Goal: Information Seeking & Learning: Learn about a topic

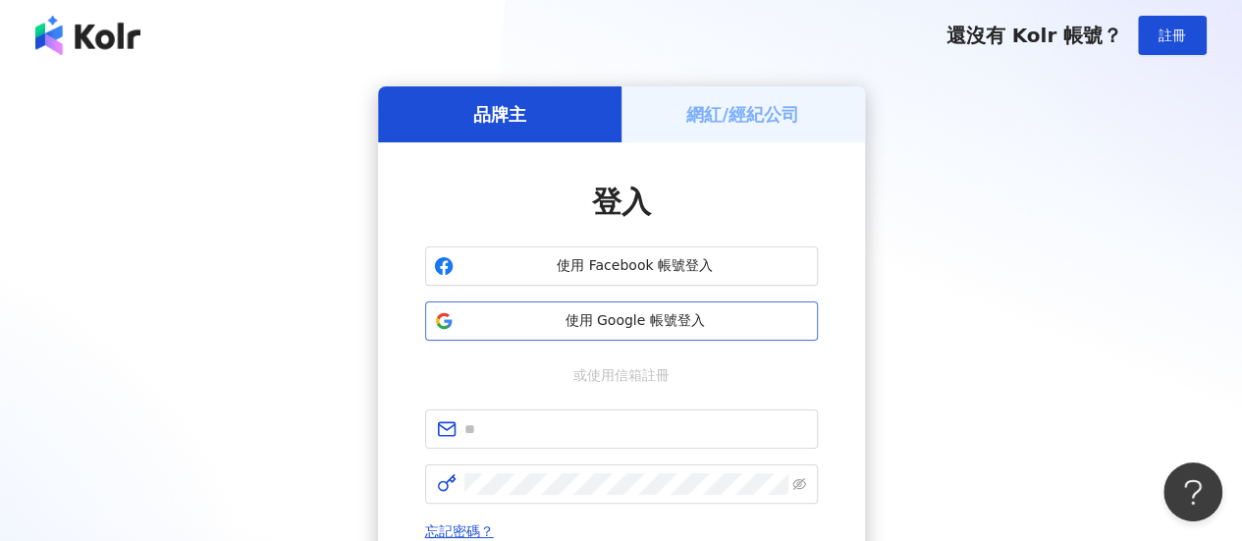
click at [738, 312] on span "使用 Google 帳號登入" at bounding box center [636, 321] width 348 height 20
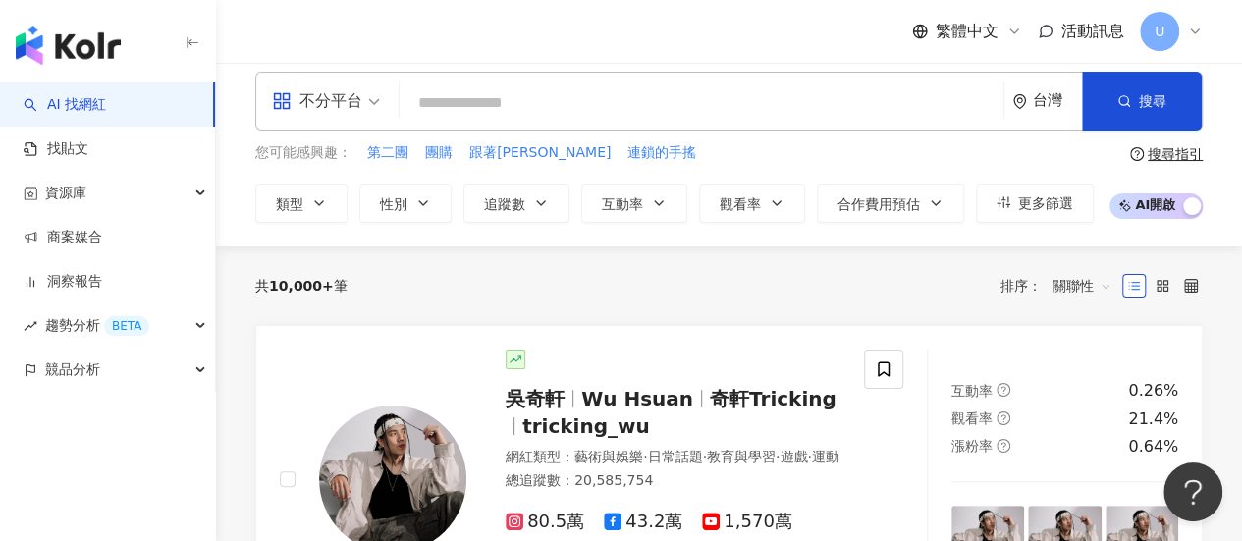
scroll to position [98, 0]
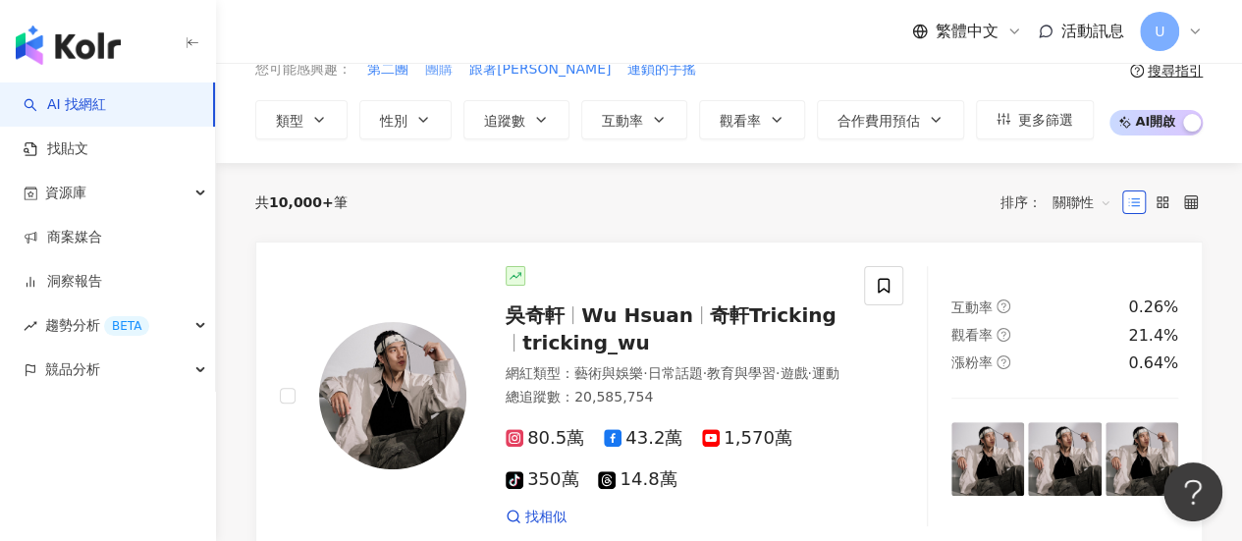
click at [436, 70] on span "團購" at bounding box center [438, 70] width 27 height 20
type input "**"
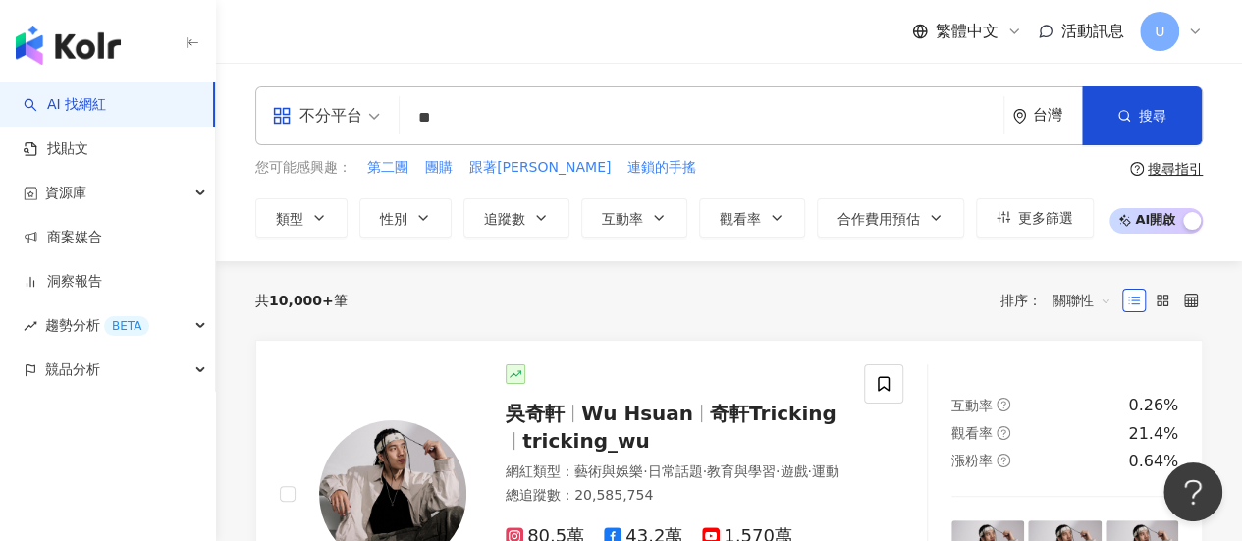
click at [524, 123] on input "**" at bounding box center [702, 117] width 588 height 37
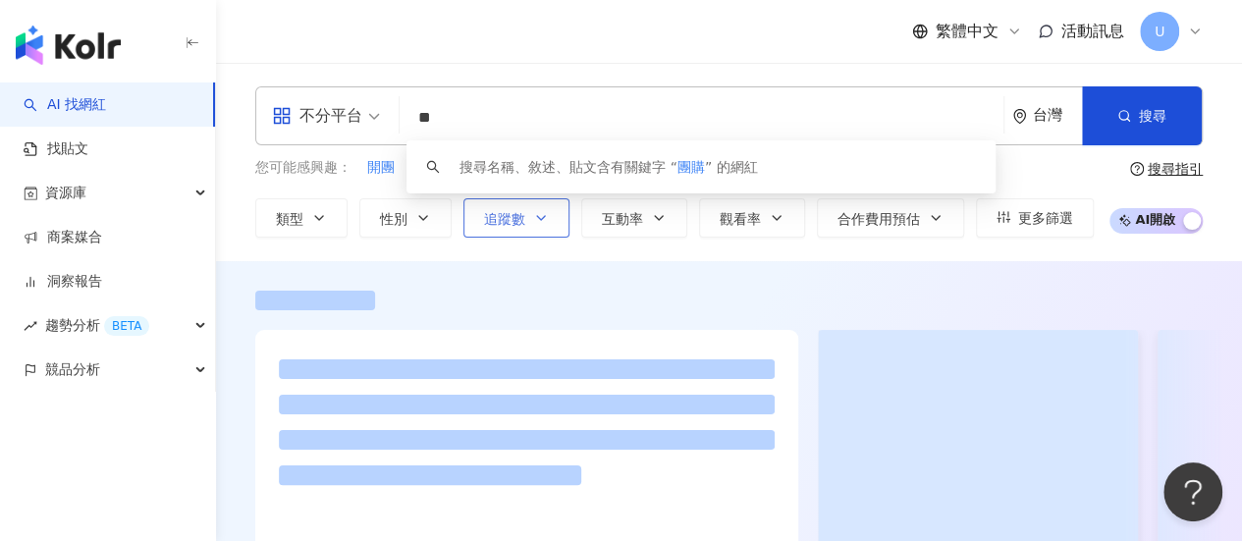
click at [533, 219] on icon "button" at bounding box center [541, 218] width 16 height 16
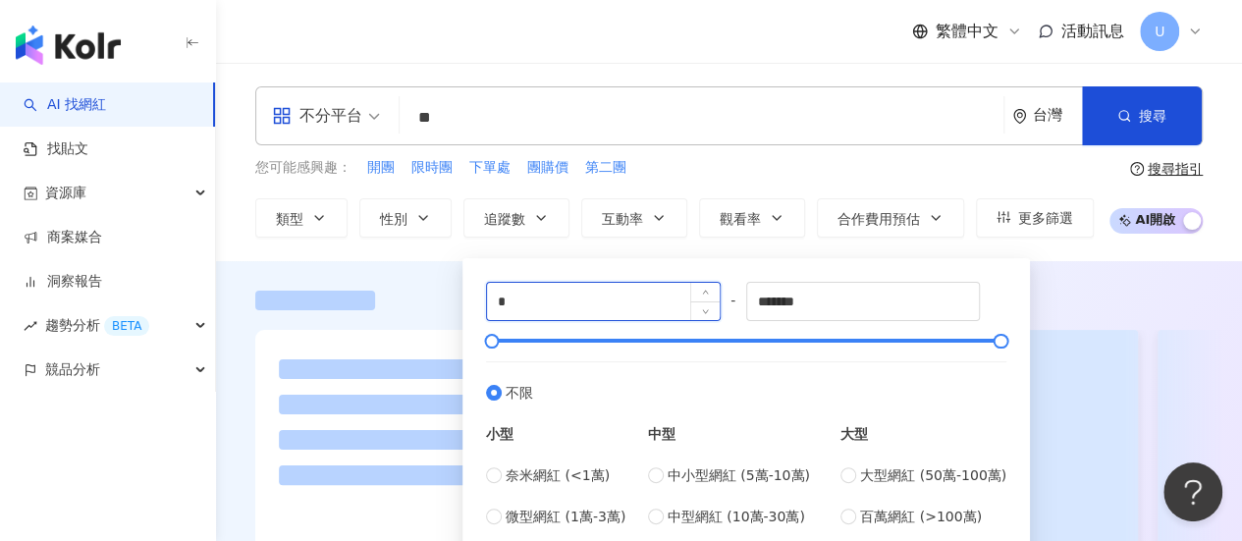
click at [684, 307] on input "*" at bounding box center [603, 301] width 233 height 37
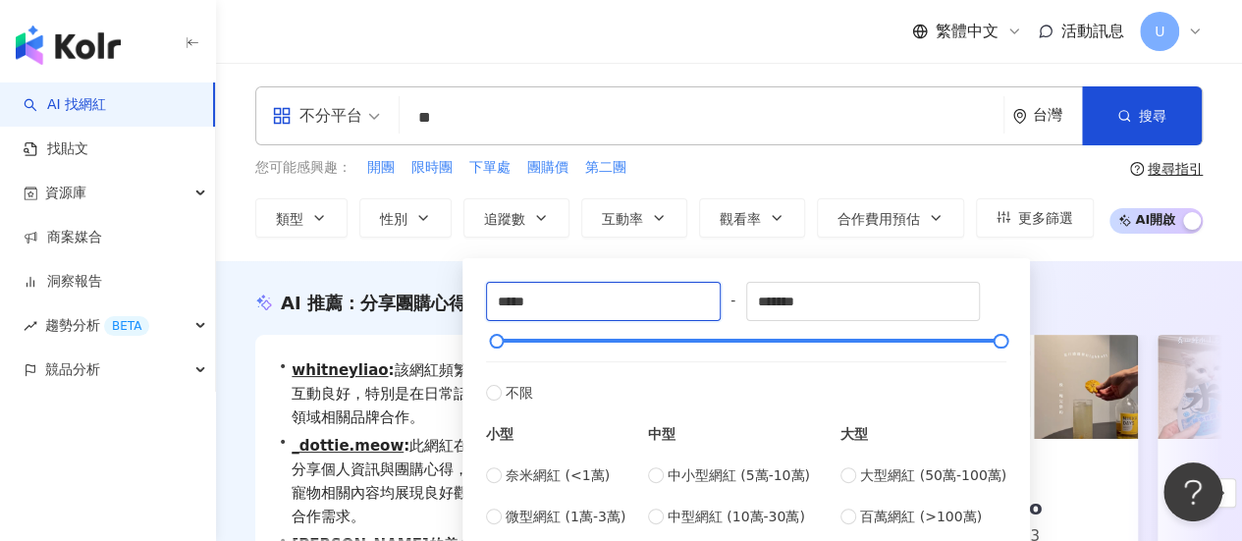
type input "*****"
click at [1100, 306] on div "AI 推薦 ： 分享團購心得的網紅" at bounding box center [729, 303] width 948 height 25
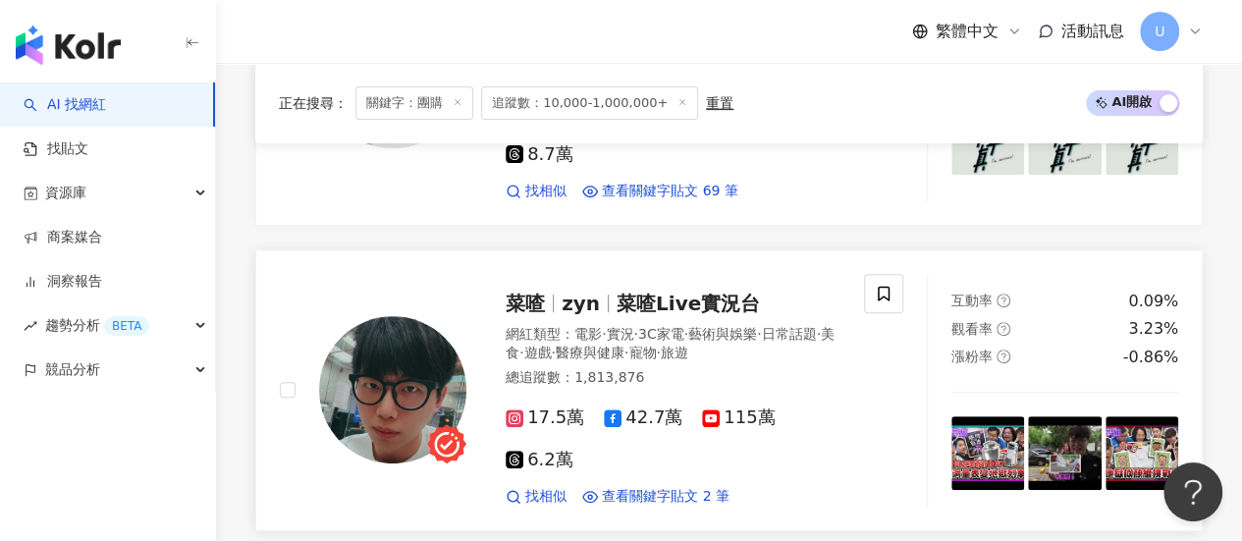
scroll to position [4097, 0]
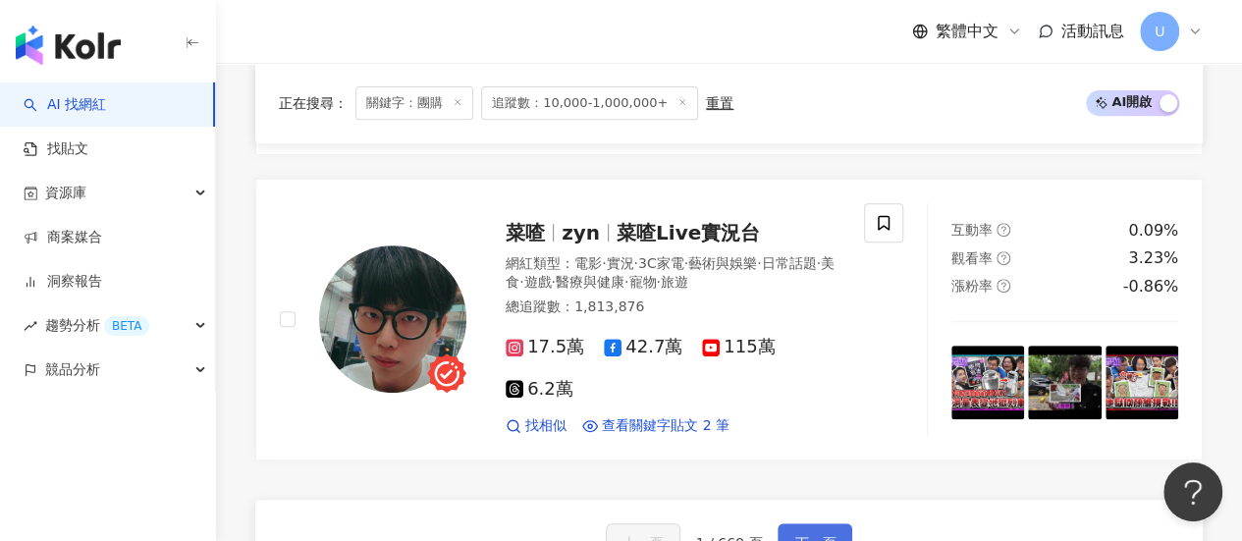
click at [809, 535] on span "下一頁" at bounding box center [814, 543] width 41 height 16
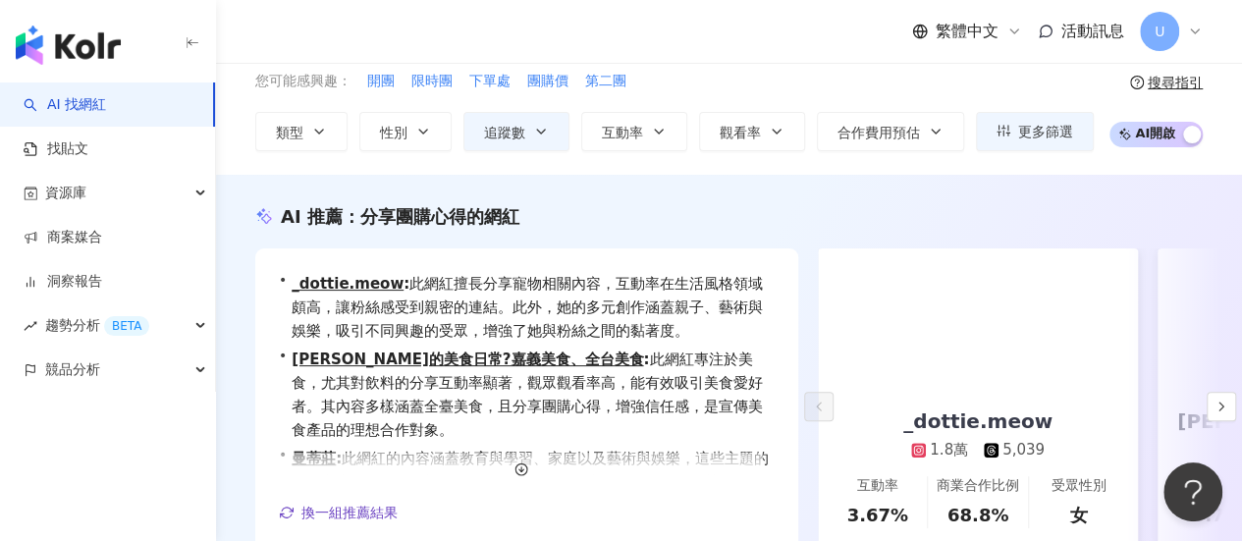
scroll to position [0, 0]
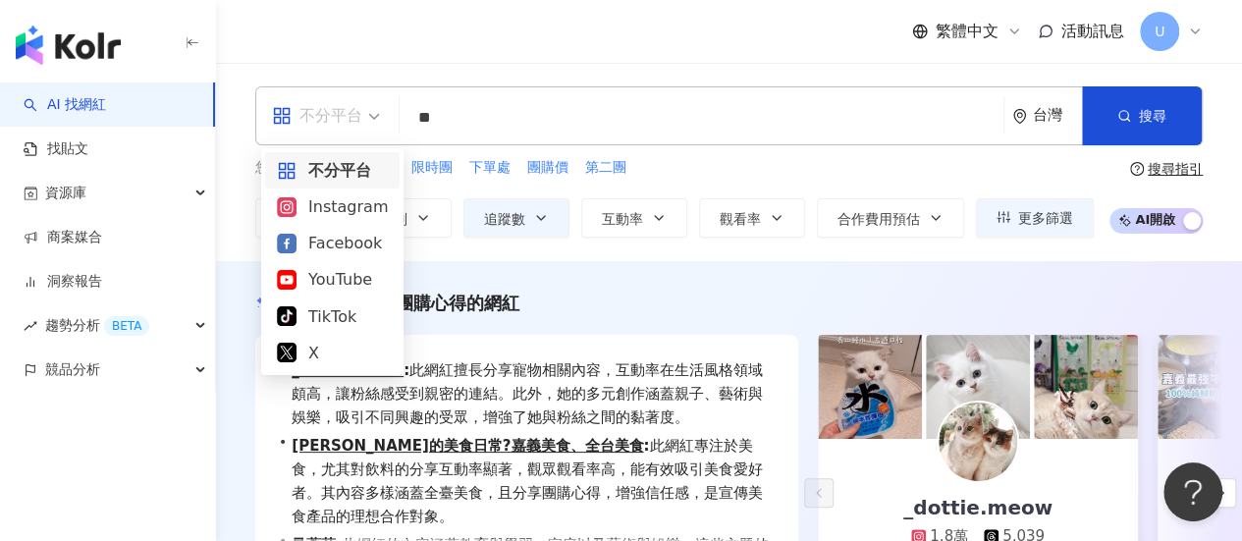
click at [338, 132] on span at bounding box center [326, 115] width 108 height 57
click at [583, 272] on div "AI 推薦 ： 分享團購心得的網紅 • _dottie.meow : 此網紅擅長分享寵物相關內容，互動率在生活風格領域頗高，讓粉絲感受到親密的連結。此外，她的…" at bounding box center [729, 496] width 1026 height 470
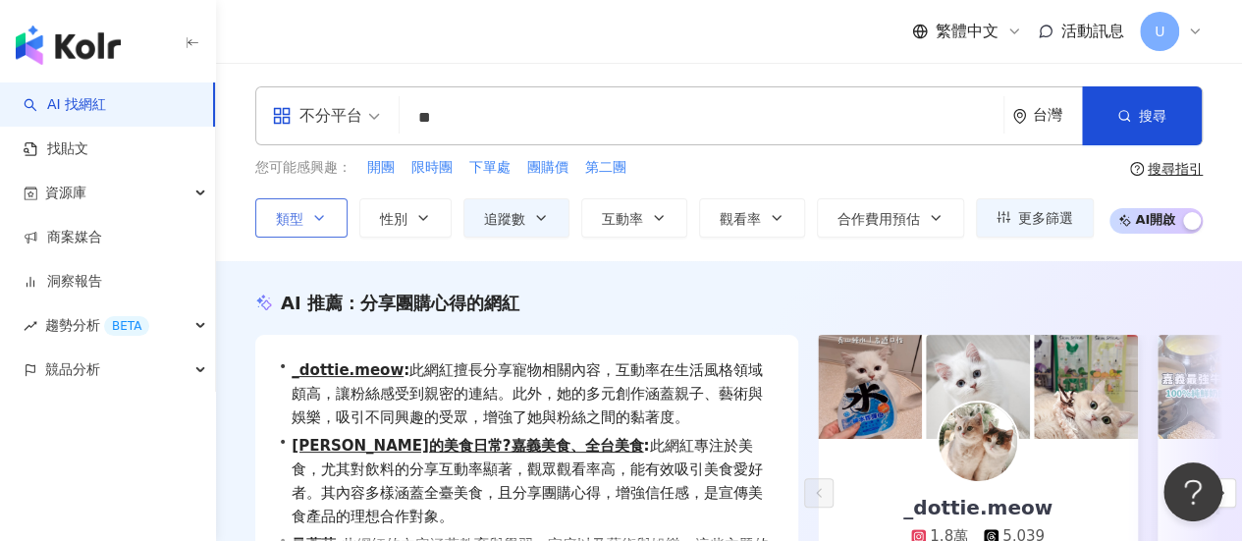
click at [305, 223] on button "類型" at bounding box center [301, 217] width 92 height 39
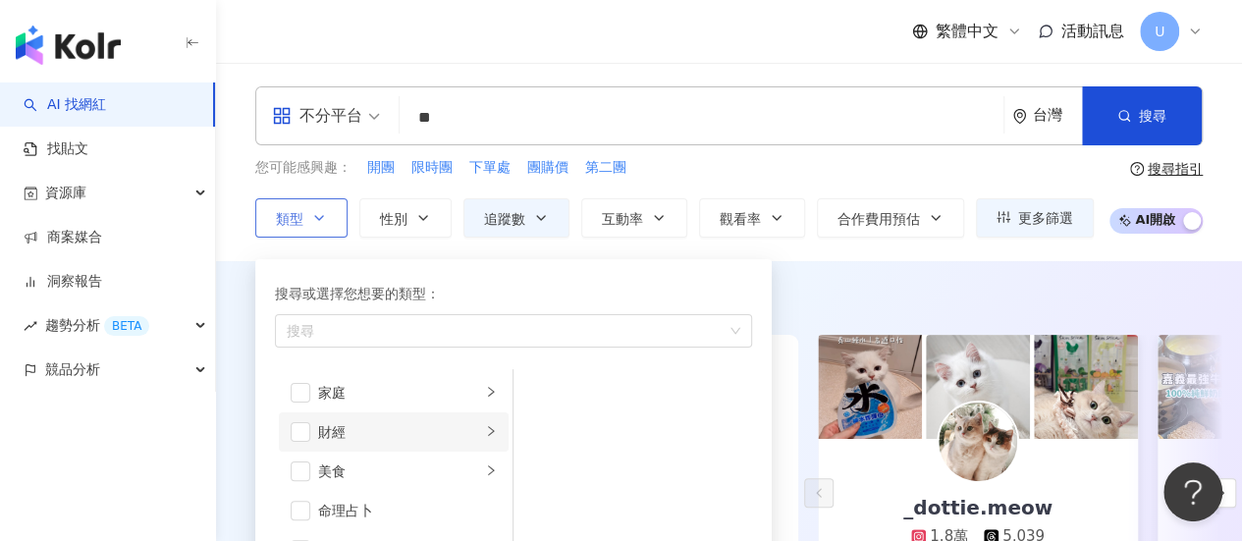
scroll to position [98, 0]
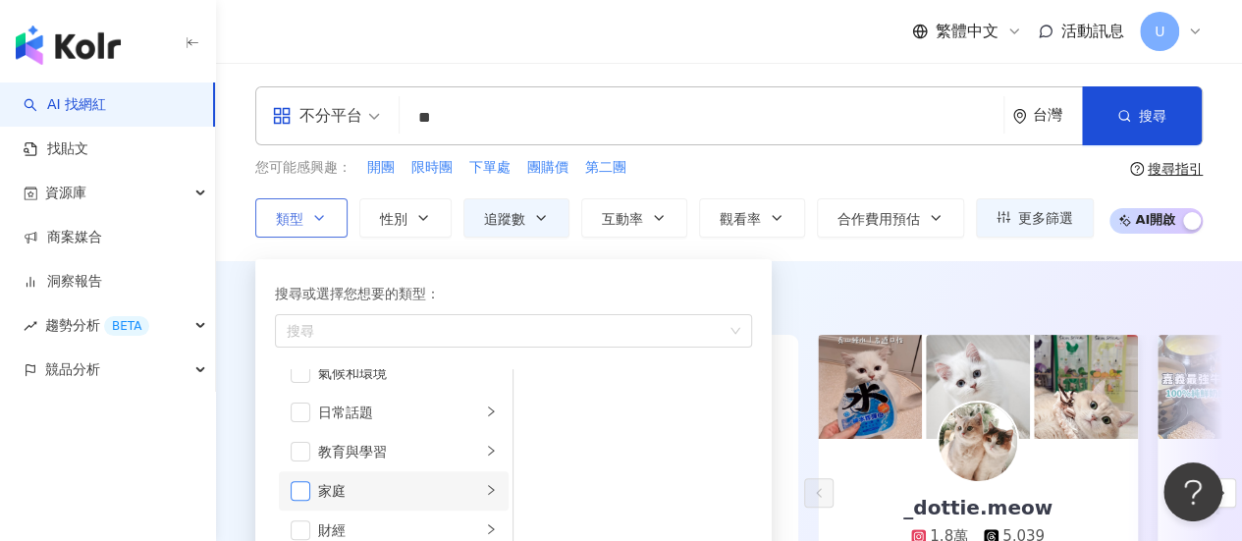
click at [306, 494] on span "button" at bounding box center [301, 491] width 20 height 20
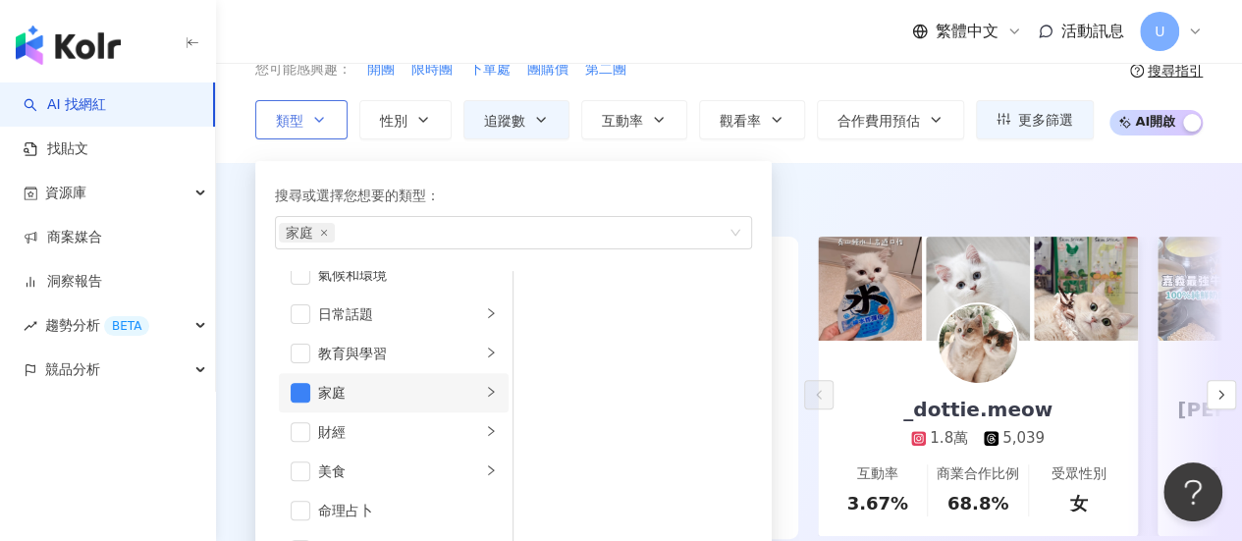
click at [456, 404] on li "家庭" at bounding box center [394, 392] width 230 height 39
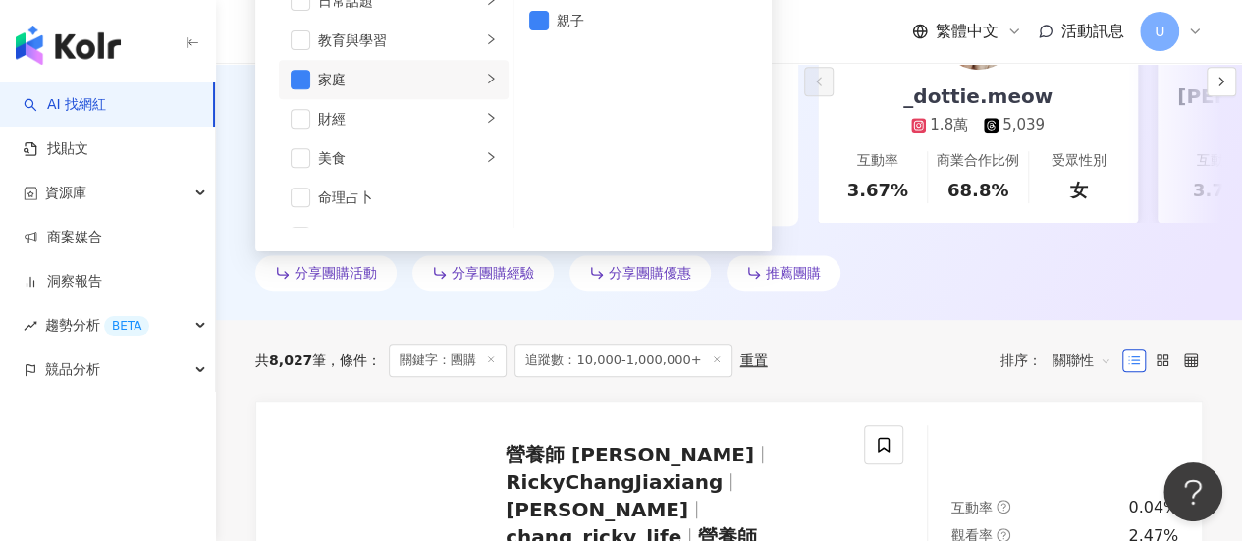
scroll to position [393, 0]
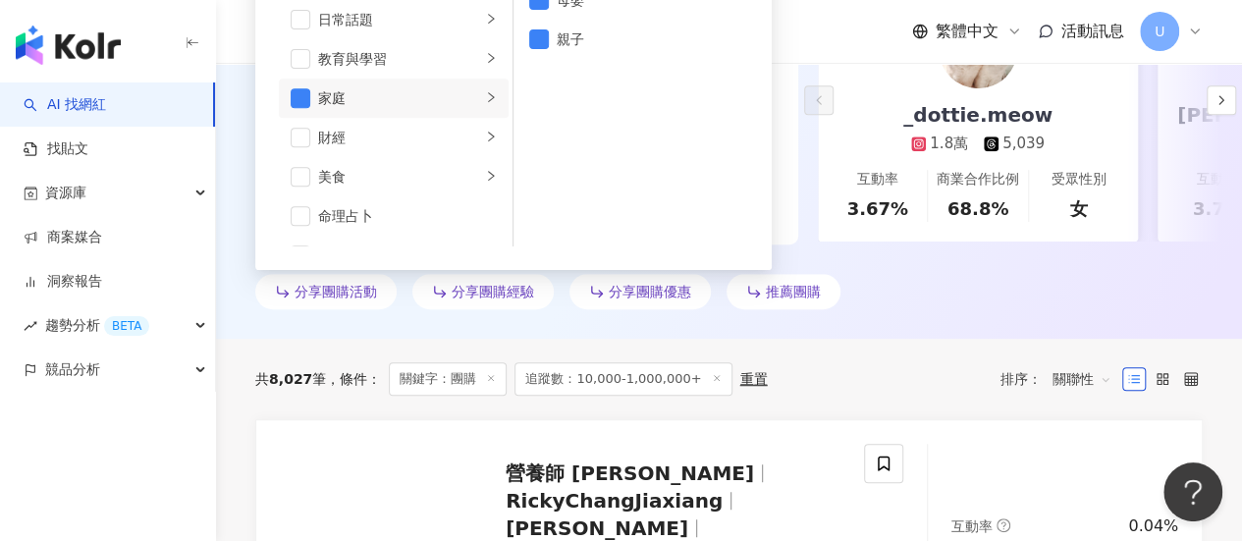
click at [939, 323] on div "AI 推薦 ： 分享團購心得的網紅 • _dottie.meow : 此網紅擅長分享寵物相關內容，互動率在生活風格領域頗高，讓粉絲感受到親密的連結。此外，她的…" at bounding box center [729, 103] width 1026 height 470
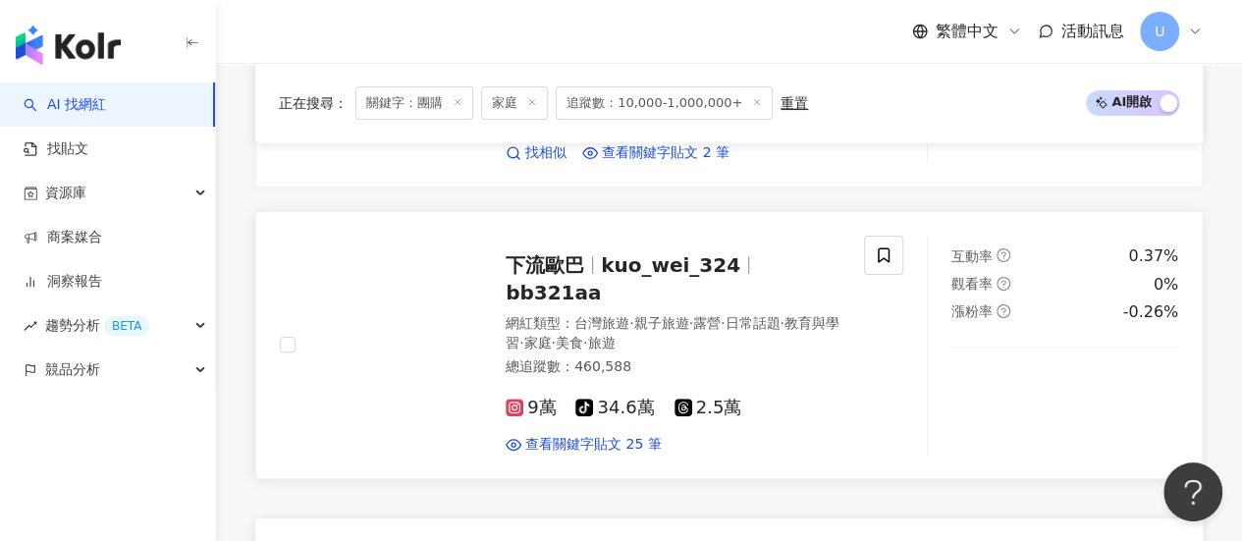
scroll to position [3633, 0]
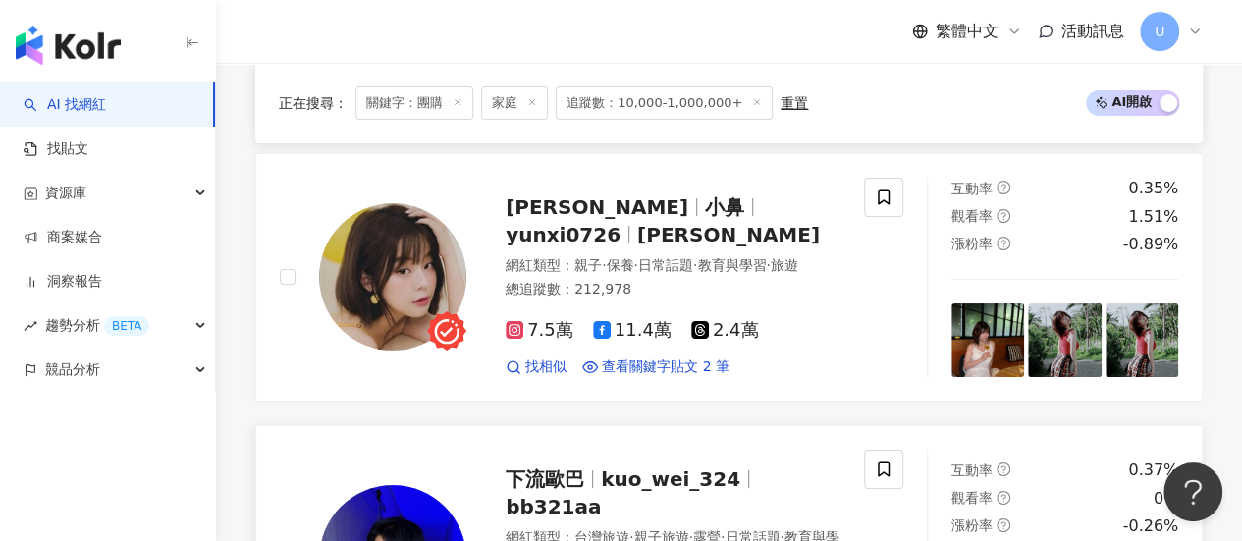
drag, startPoint x: 644, startPoint y: 421, endPoint x: 574, endPoint y: 401, distance: 73.7
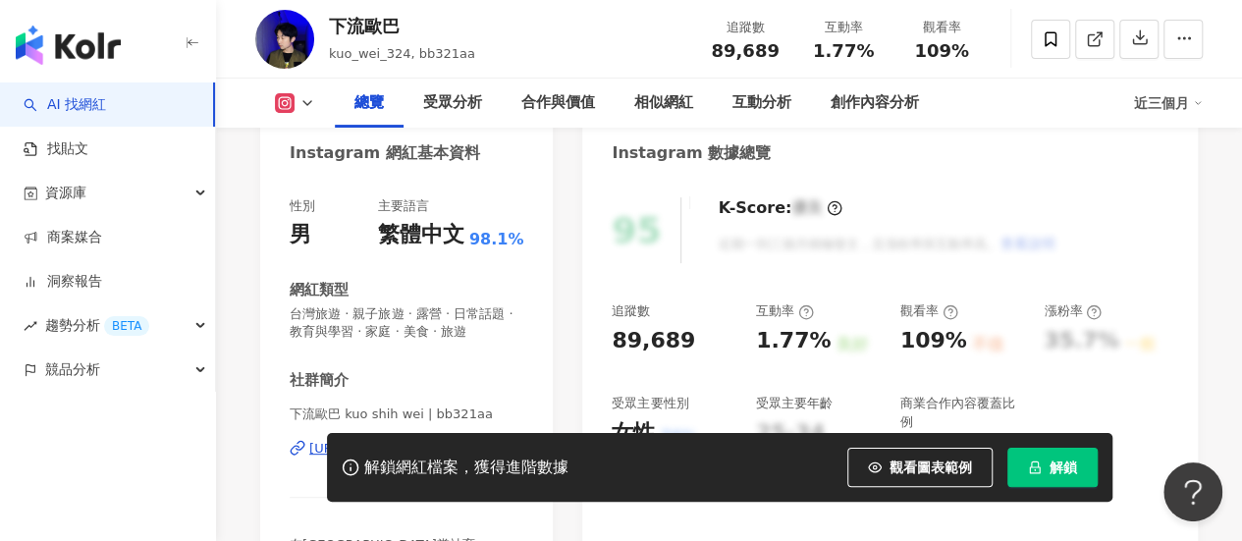
click at [433, 440] on div "[URL][DOMAIN_NAME]" at bounding box center [380, 449] width 142 height 18
